Goal: Task Accomplishment & Management: Use online tool/utility

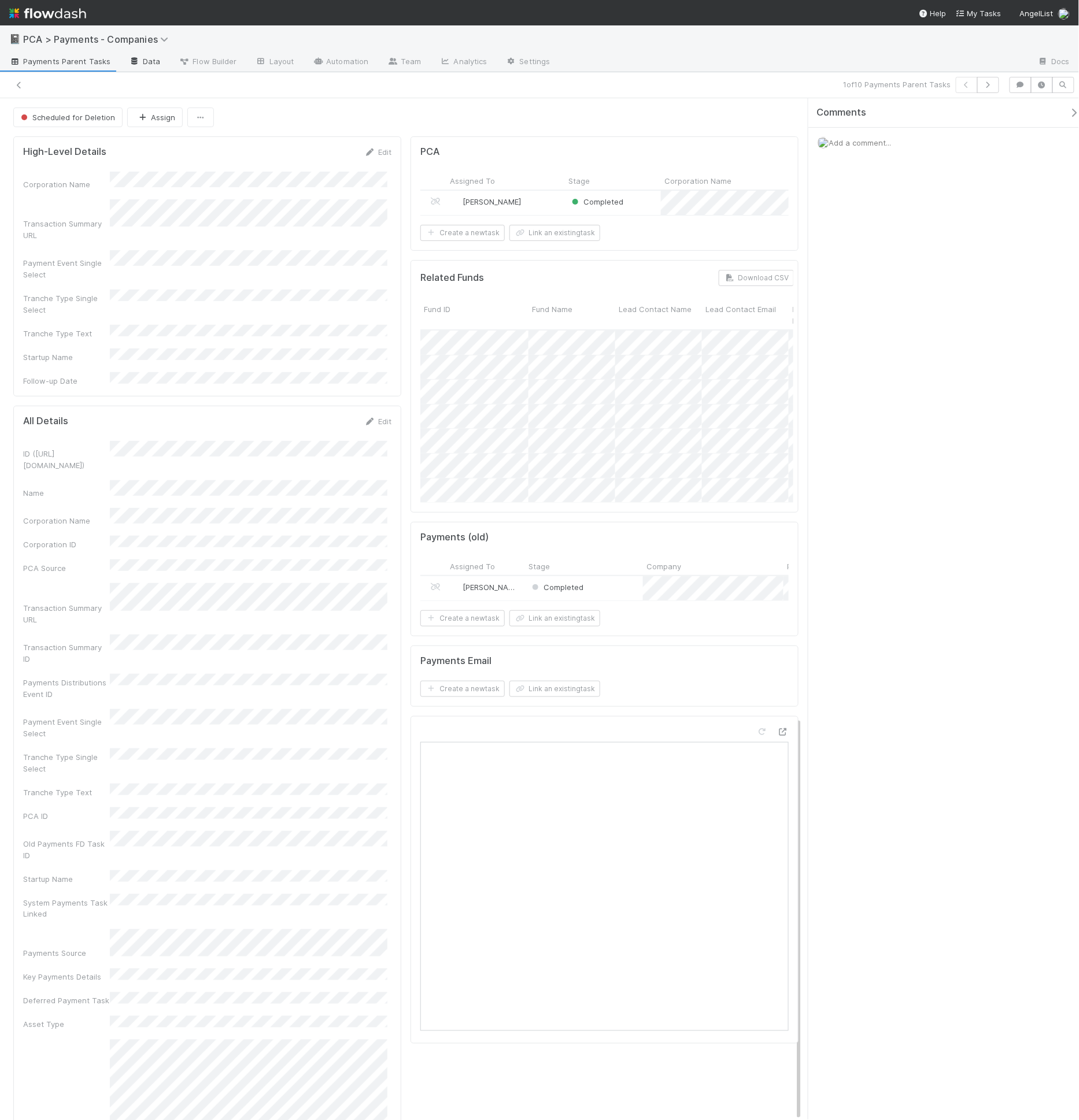
scroll to position [1566, 0]
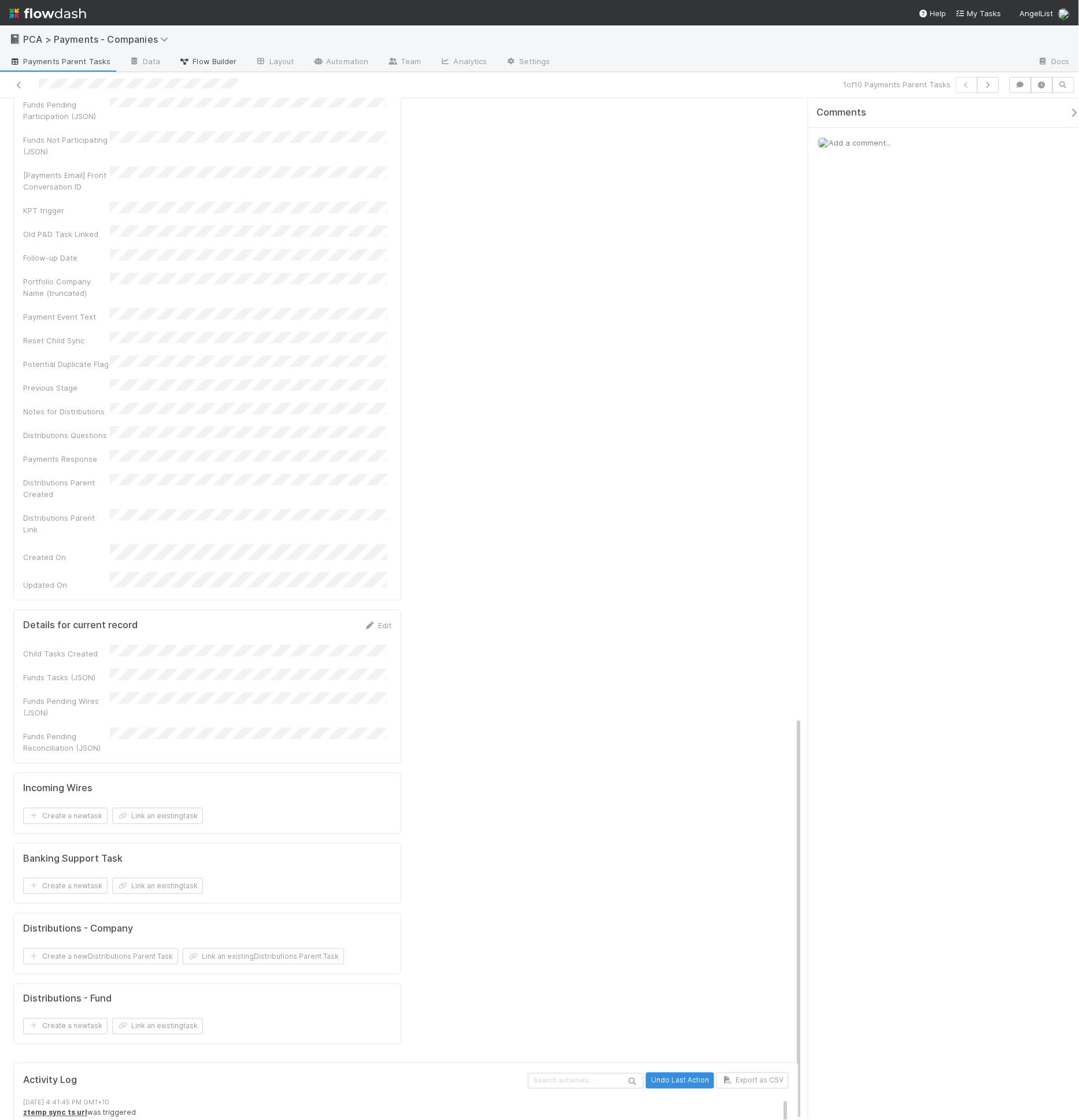
click at [212, 66] on span "Flow Builder" at bounding box center [208, 61] width 58 height 12
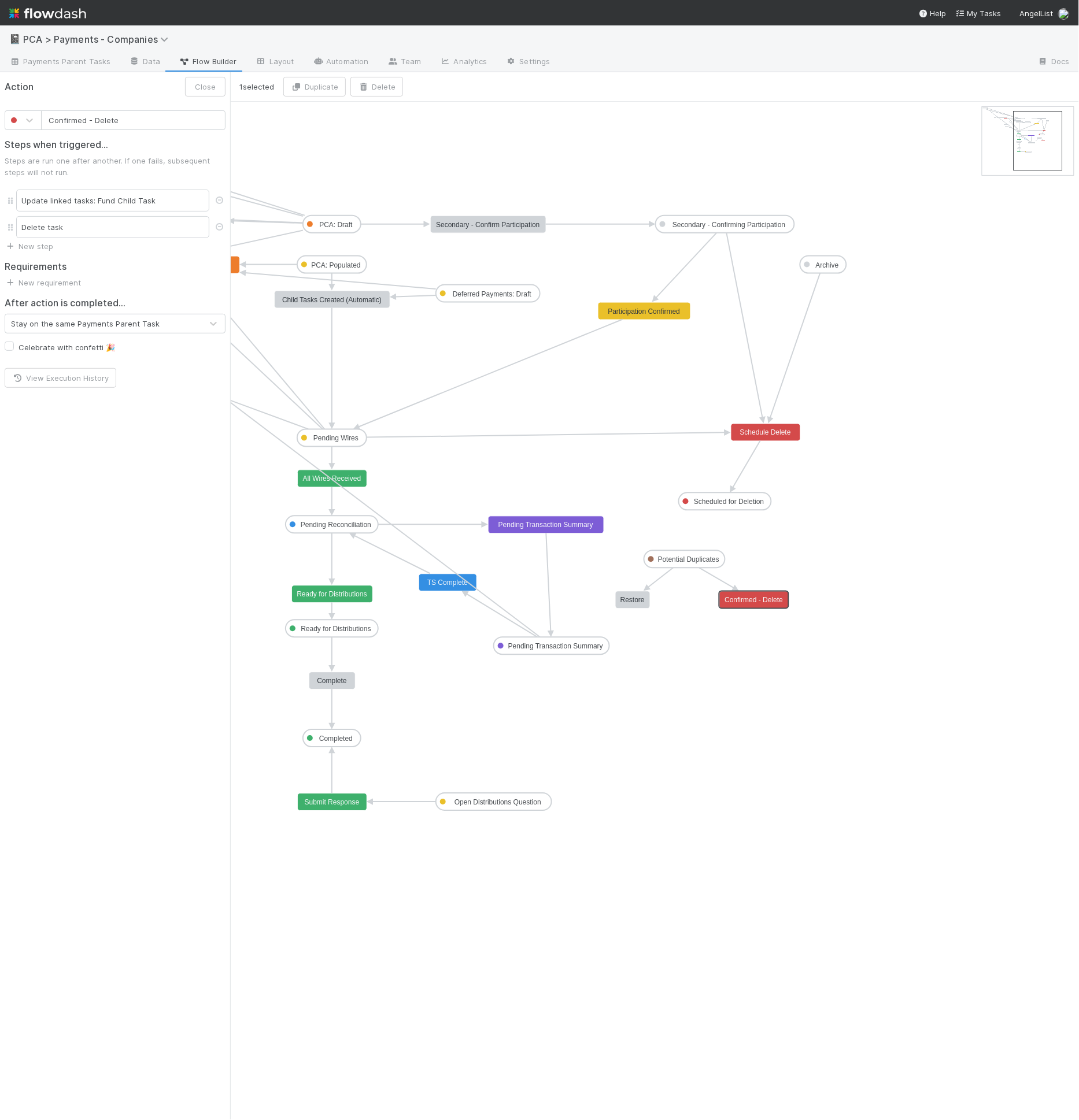
click at [744, 604] on rect at bounding box center [755, 600] width 70 height 17
click at [111, 207] on div "Update linked tasks: Fund Child Task" at bounding box center [113, 201] width 193 height 22
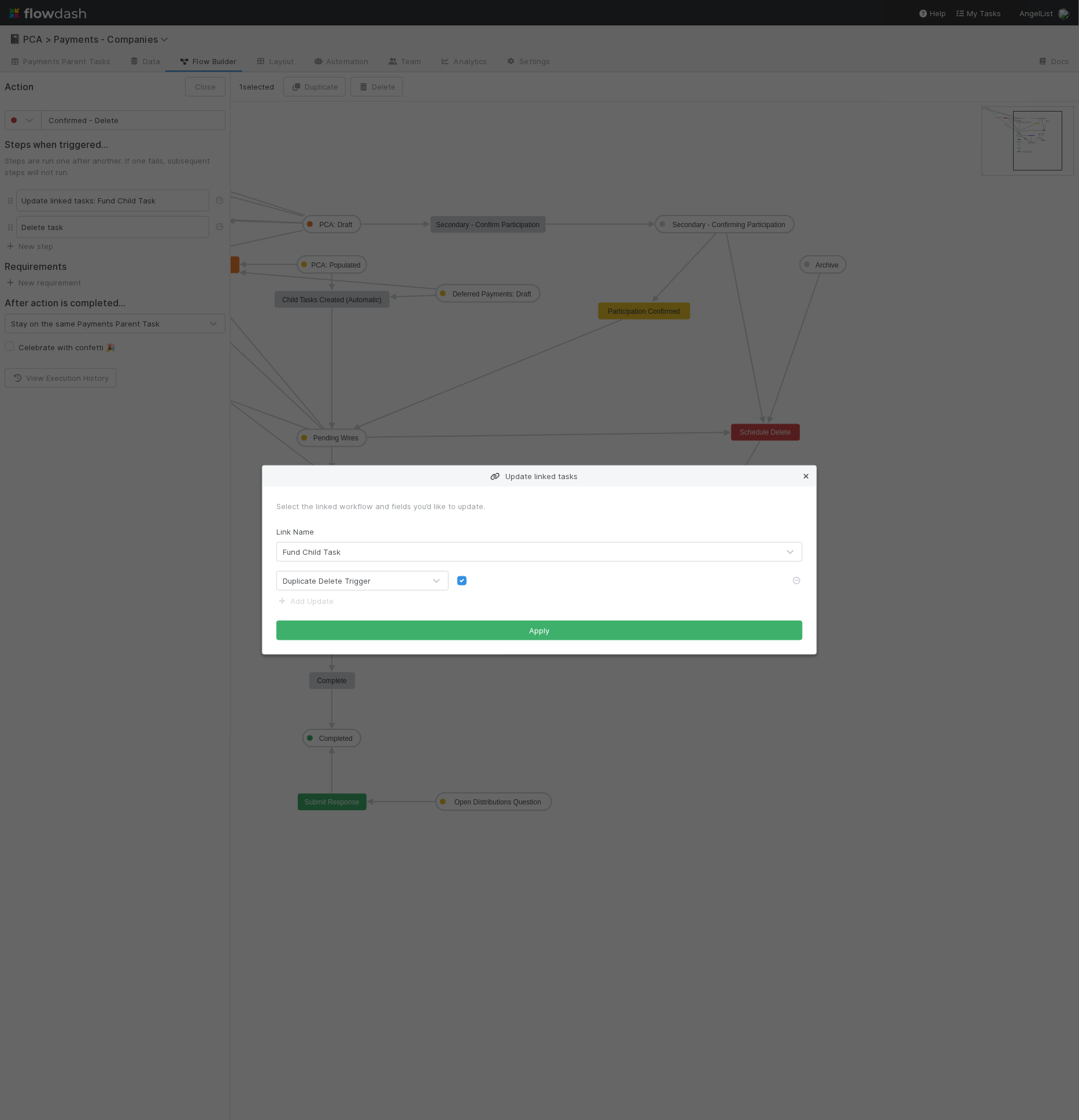
click at [808, 477] on icon at bounding box center [806, 476] width 12 height 7
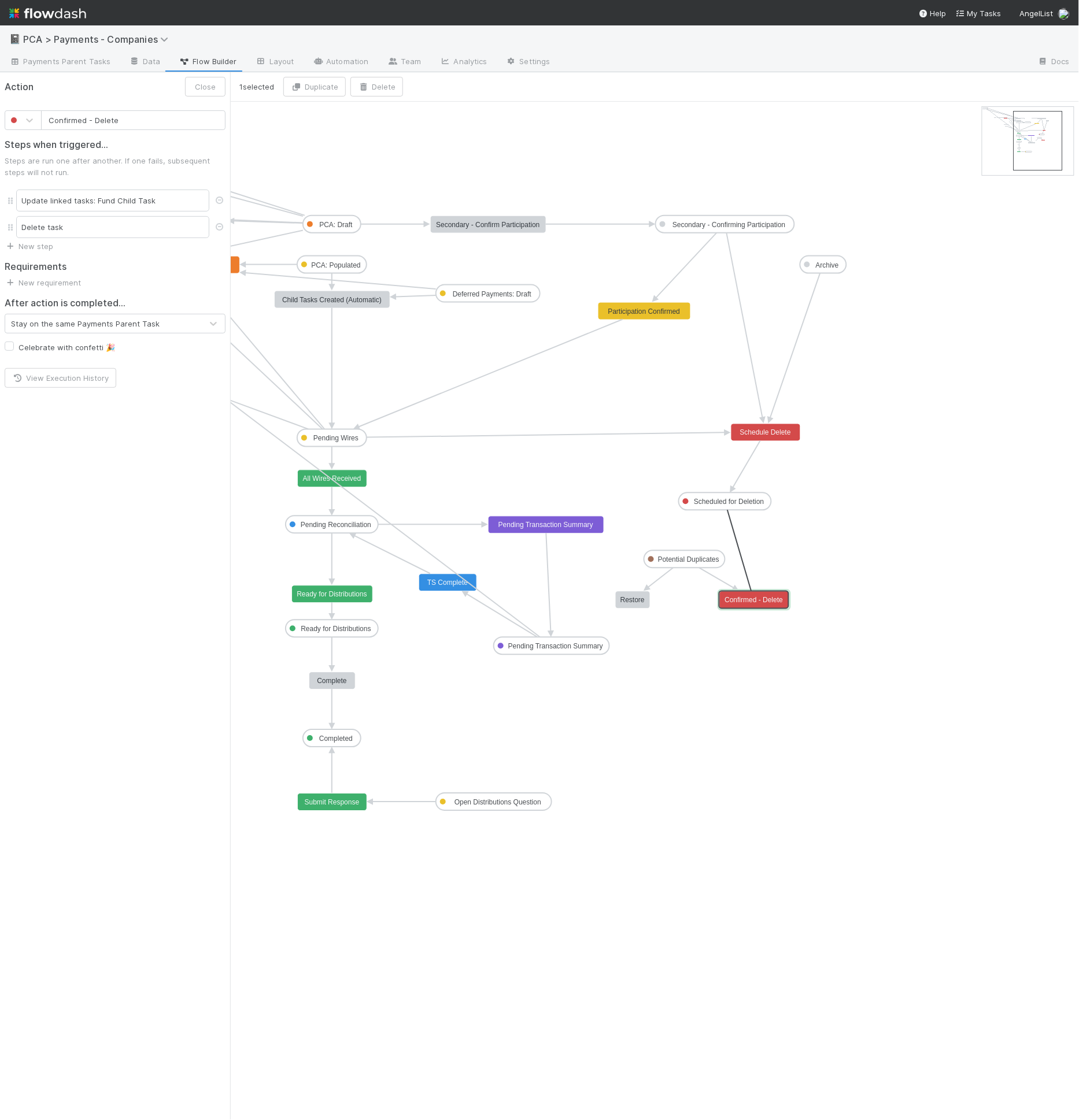
drag, startPoint x: 725, startPoint y: 509, endPoint x: 747, endPoint y: 602, distance: 95.6
click at [678, 720] on icon "PCA: Draft Deferred Payments: Draft PCA: Populated Pending Wires Pending Reconc…" at bounding box center [805, 611] width 1150 height 1019
